Goal: Navigation & Orientation: Find specific page/section

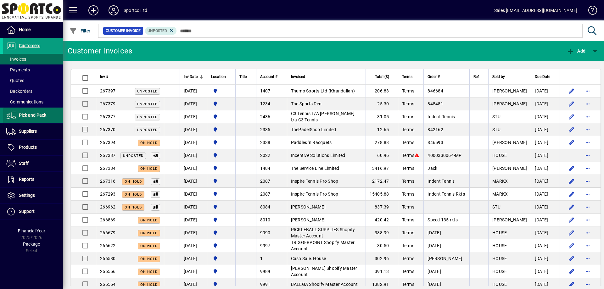
click at [32, 117] on span "Pick and Pack" at bounding box center [32, 115] width 27 height 5
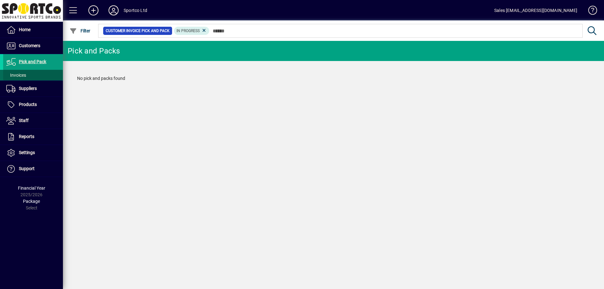
click at [22, 75] on span "Invoices" at bounding box center [16, 75] width 20 height 5
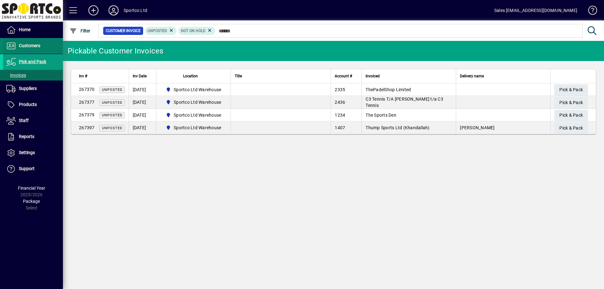
click at [31, 45] on span "Customers" at bounding box center [29, 45] width 21 height 5
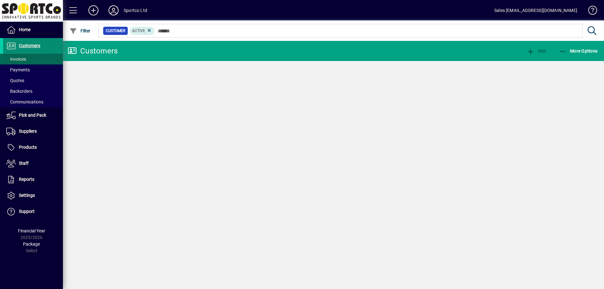
click at [18, 59] on span "Invoices" at bounding box center [16, 59] width 20 height 5
